Goal: Information Seeking & Learning: Learn about a topic

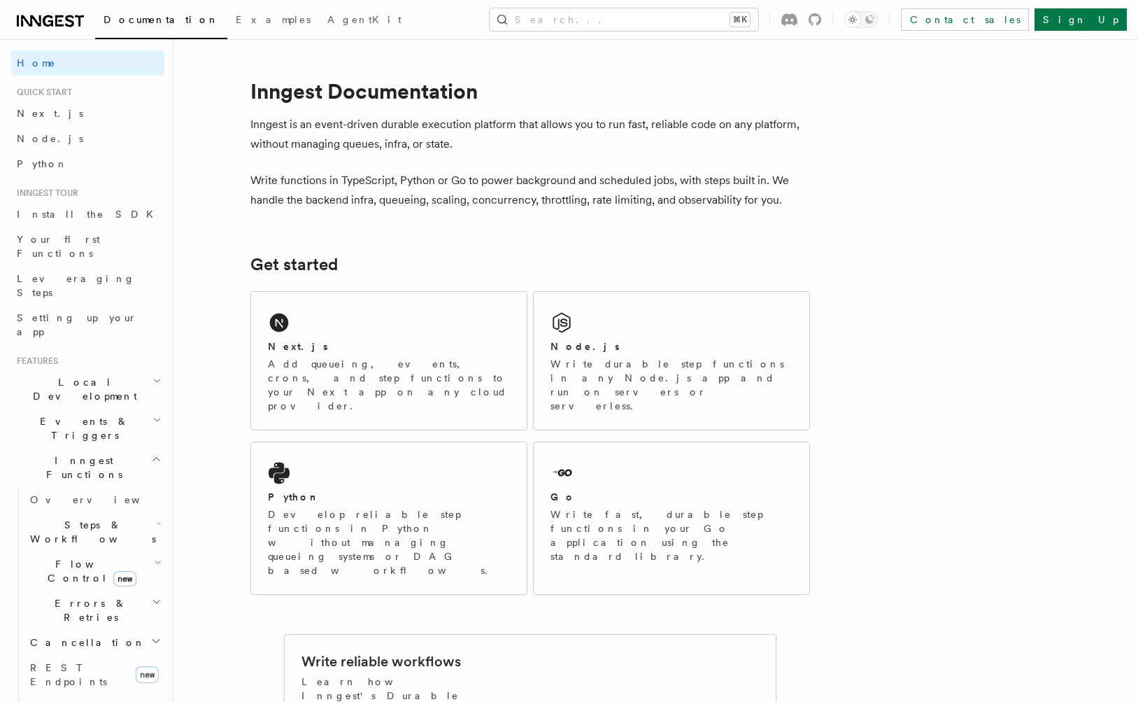
click at [447, 341] on div "Next.js" at bounding box center [389, 346] width 242 height 15
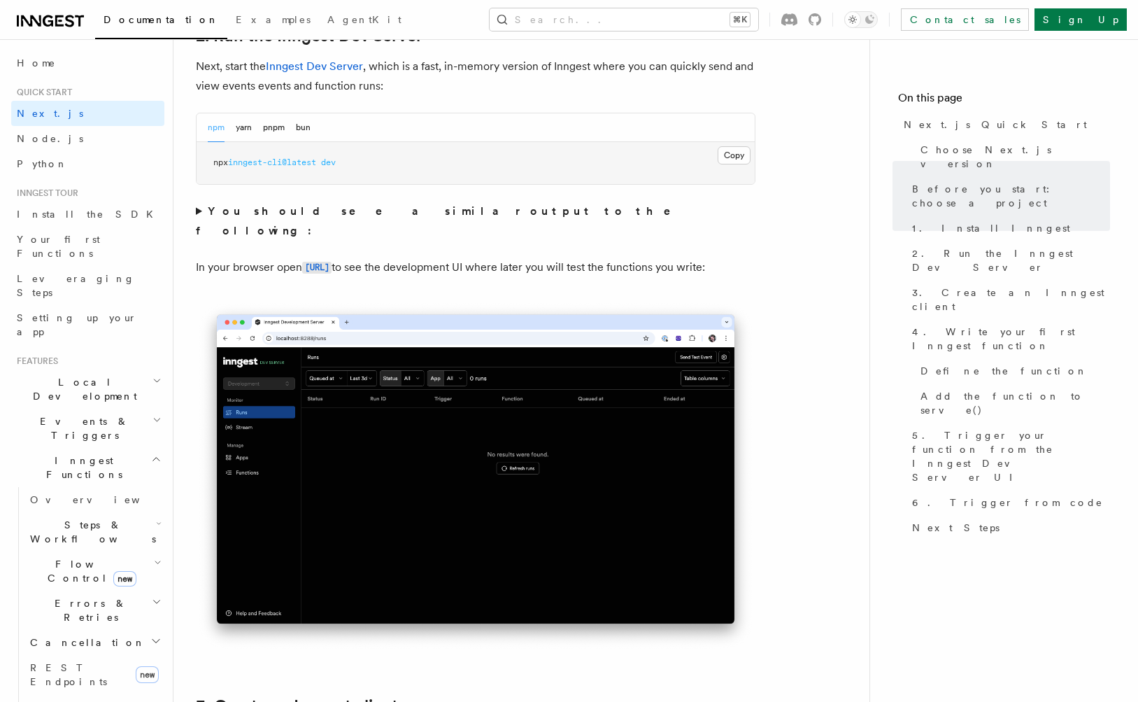
scroll to position [1021, 0]
